Goal: Navigation & Orientation: Find specific page/section

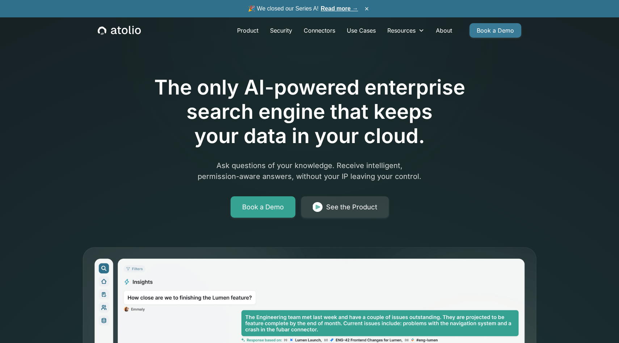
click at [487, 32] on link "Book a Demo" at bounding box center [496, 30] width 52 height 14
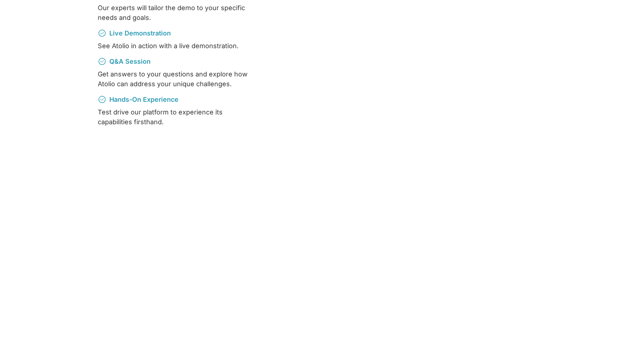
scroll to position [171, 0]
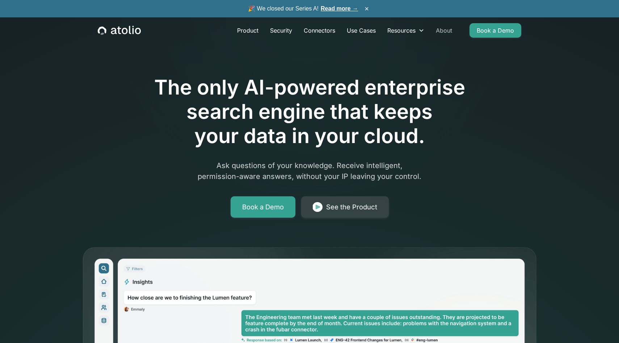
click at [446, 28] on link "About" at bounding box center [444, 30] width 28 height 14
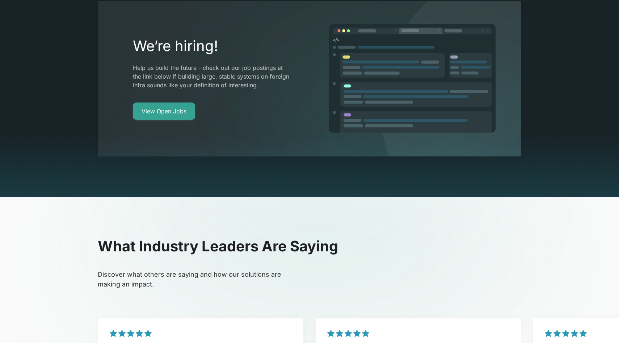
scroll to position [1440, 0]
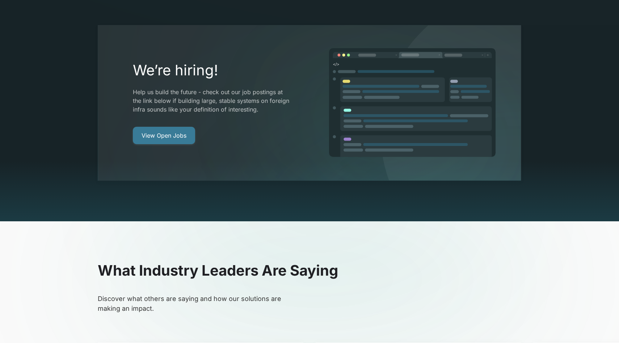
click at [166, 127] on link "View Open Jobs" at bounding box center [164, 135] width 62 height 17
